Goal: Task Accomplishment & Management: Complete application form

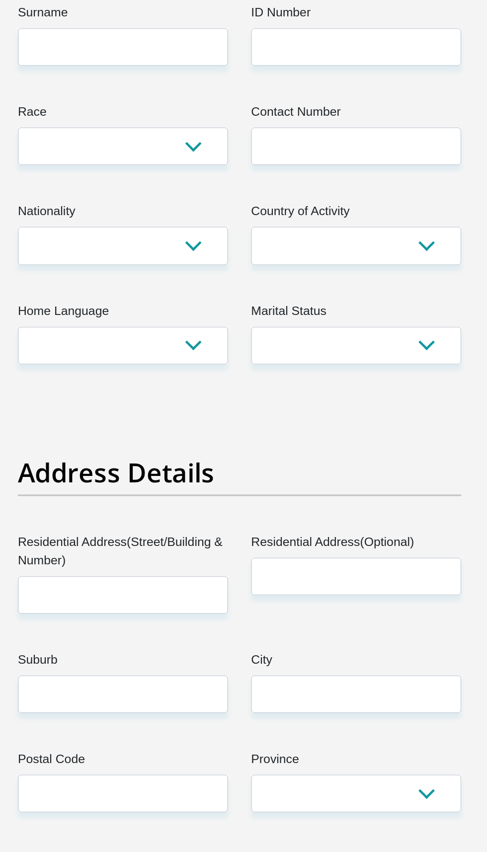
click at [138, 677] on label "Suburb" at bounding box center [168, 679] width 136 height 16
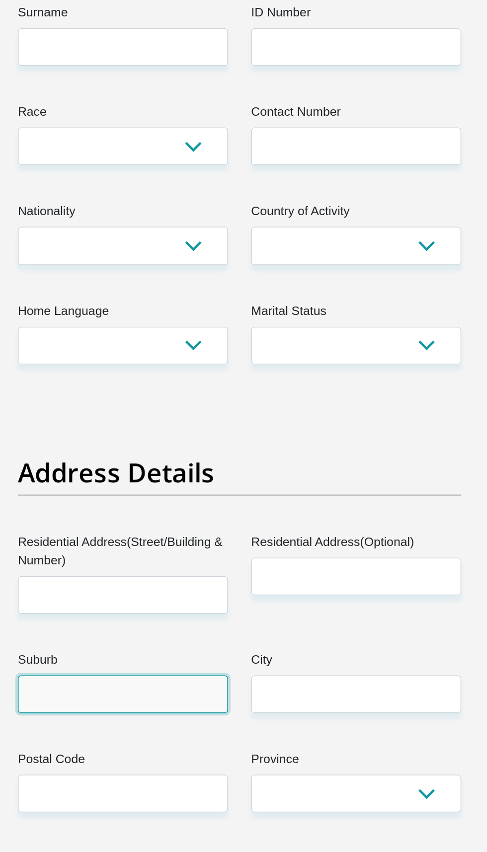
click at [138, 687] on input "Suburb" at bounding box center [168, 699] width 136 height 24
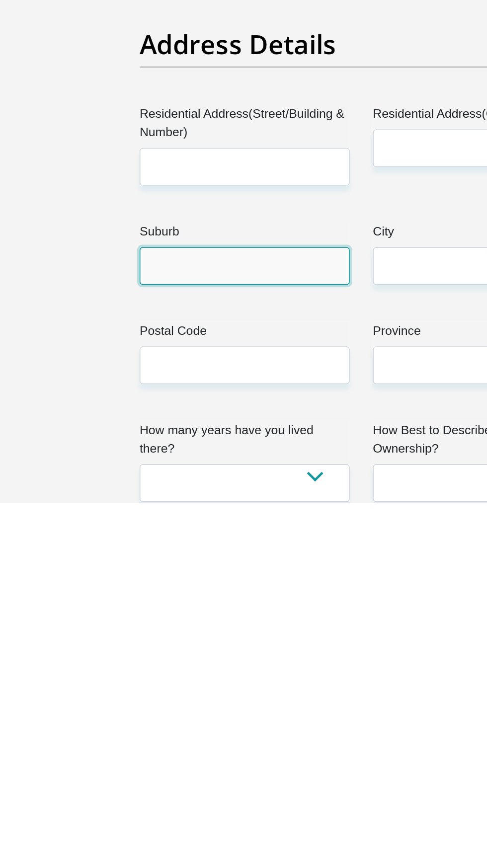
scroll to position [4, 0]
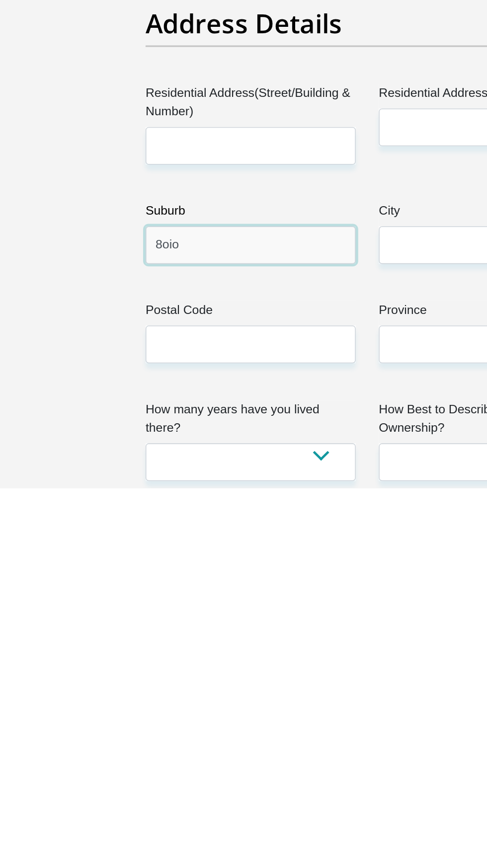
type input "8oio"
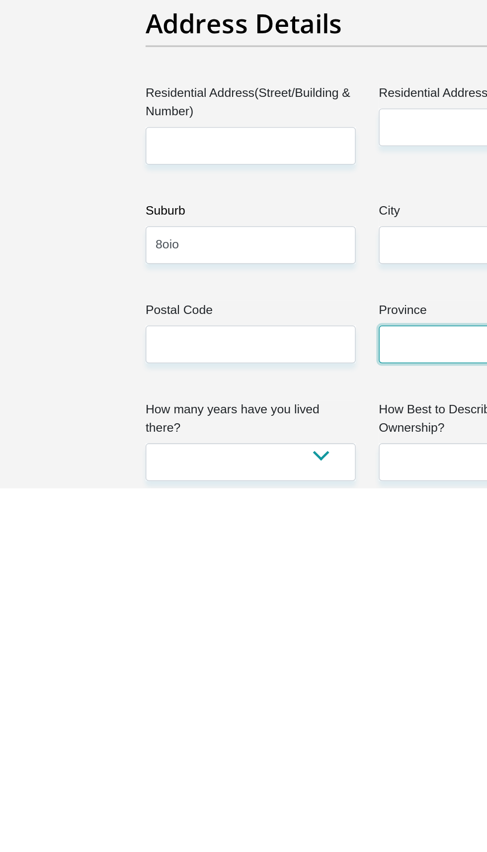
click at [316, 749] on select "Eastern Cape Free State [GEOGRAPHIC_DATA] [GEOGRAPHIC_DATA][DATE] [GEOGRAPHIC_D…" at bounding box center [319, 759] width 136 height 24
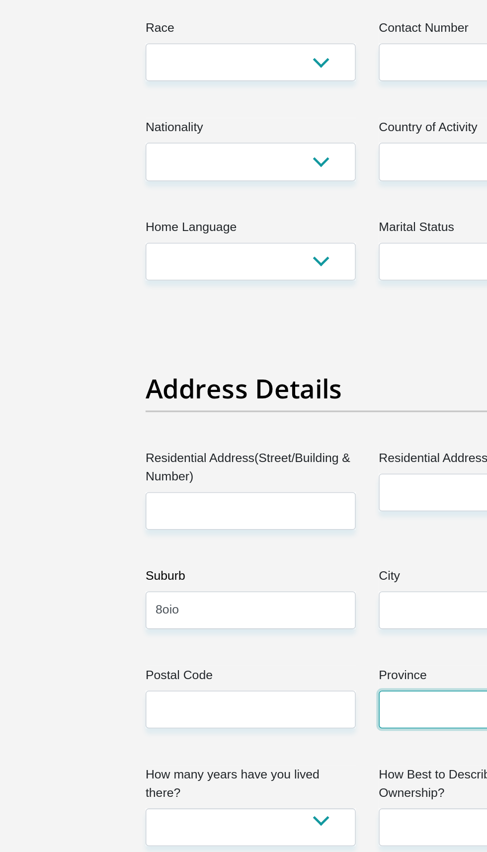
select select "[GEOGRAPHIC_DATA][DATE]"
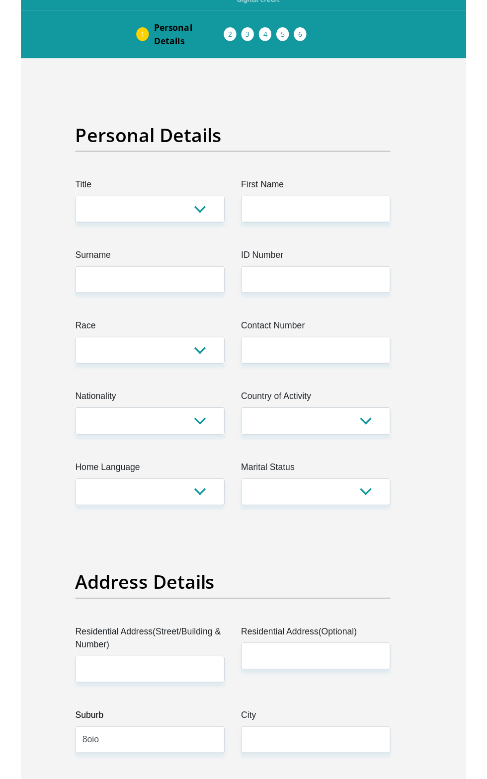
scroll to position [78, 0]
